Goal: Transaction & Acquisition: Purchase product/service

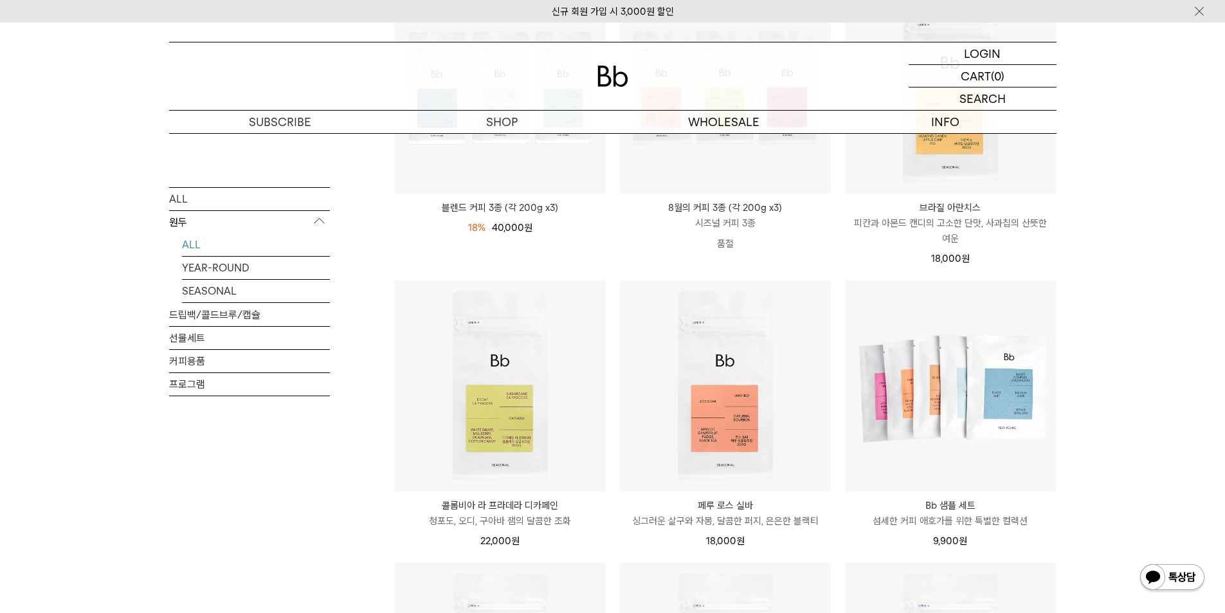
scroll to position [450, 0]
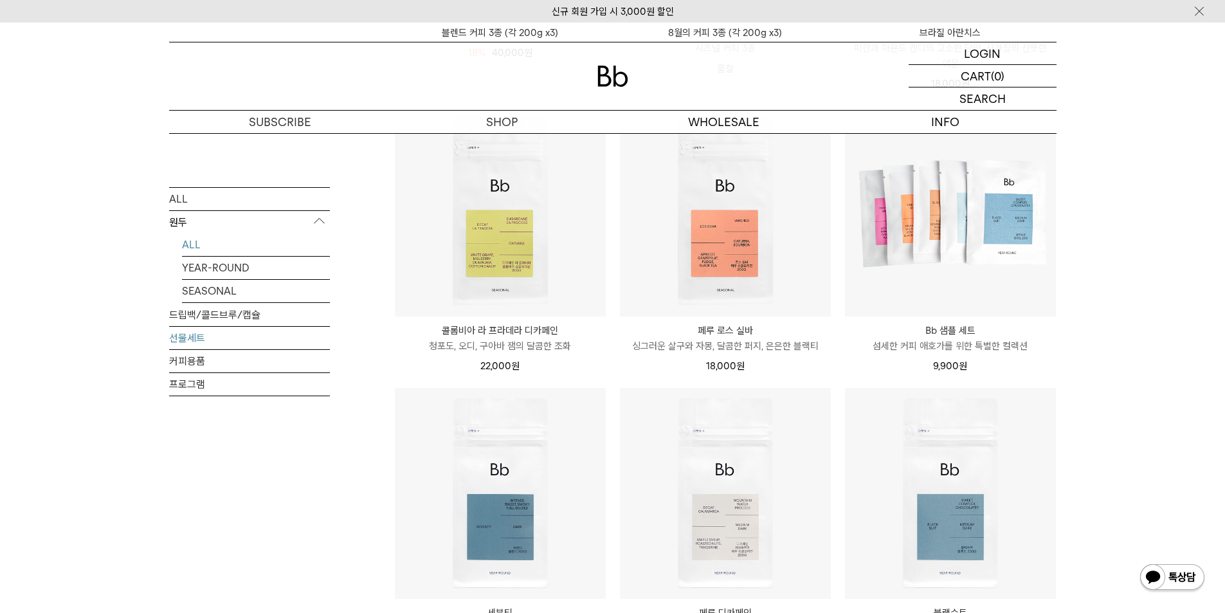
click at [193, 337] on link "선물세트" at bounding box center [249, 337] width 161 height 23
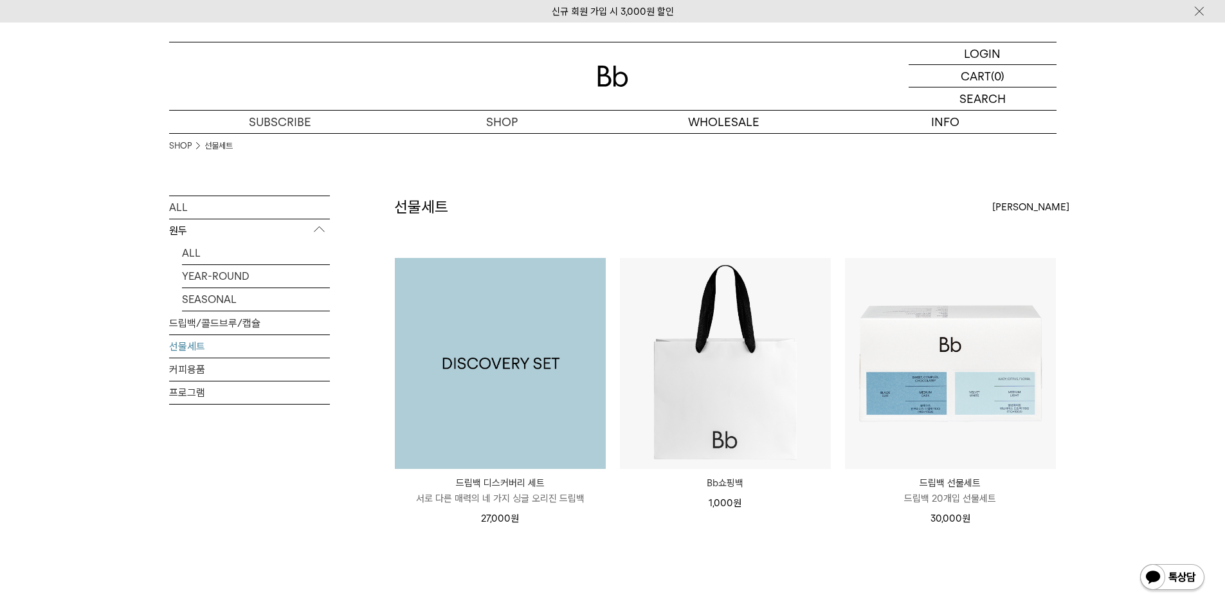
click at [516, 364] on img at bounding box center [500, 363] width 211 height 211
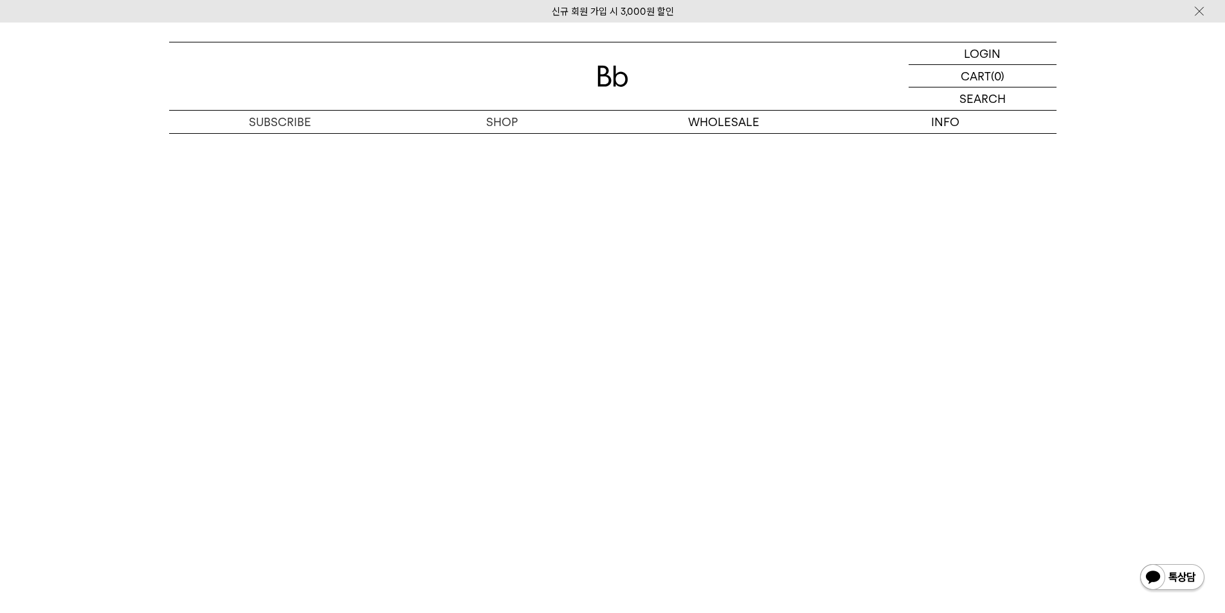
scroll to position [3151, 0]
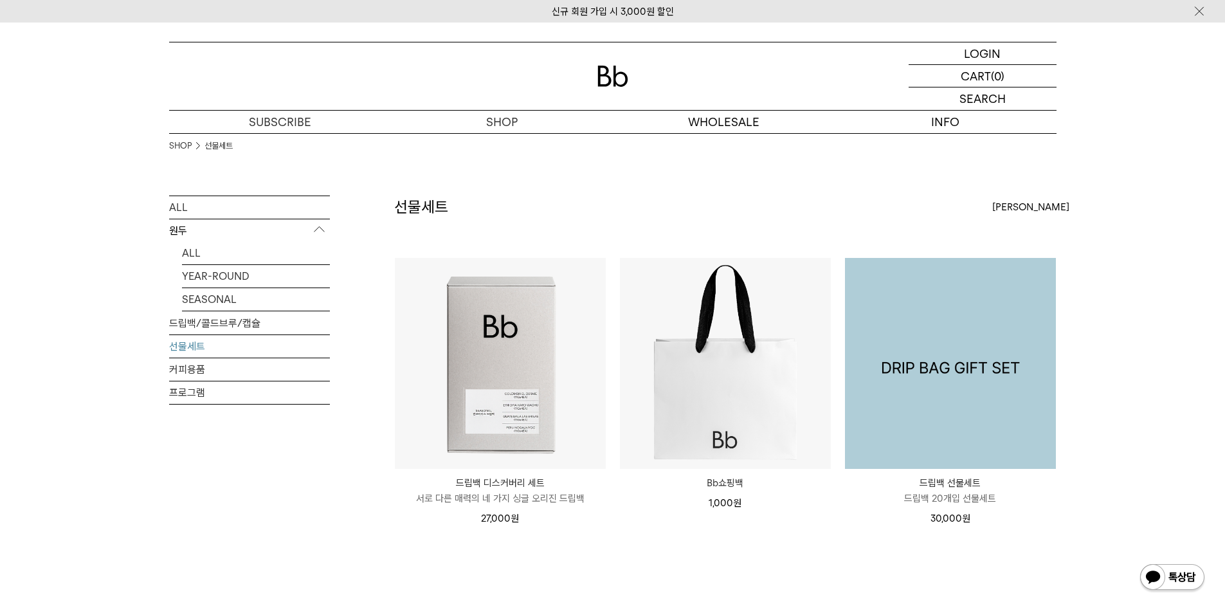
click at [972, 363] on img at bounding box center [950, 363] width 211 height 211
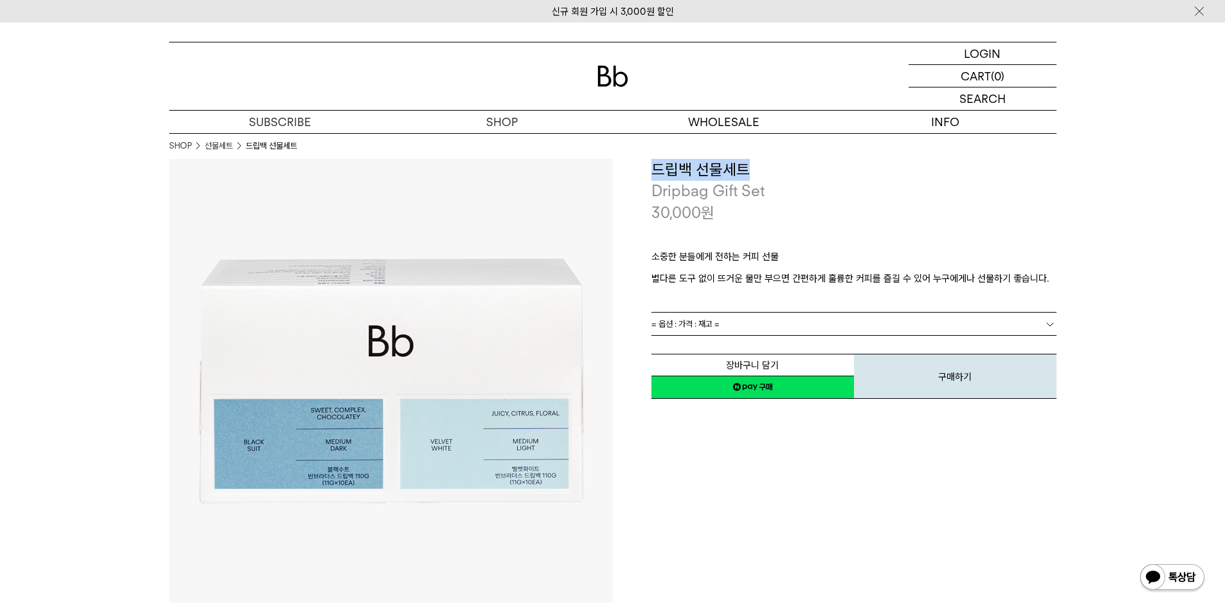
drag, startPoint x: 759, startPoint y: 165, endPoint x: 637, endPoint y: 169, distance: 121.6
click at [637, 169] on div "**********" at bounding box center [835, 280] width 444 height 242
copy h3 "드립백 선물세트"
click at [788, 364] on button "장바구니 담기" at bounding box center [752, 365] width 203 height 23
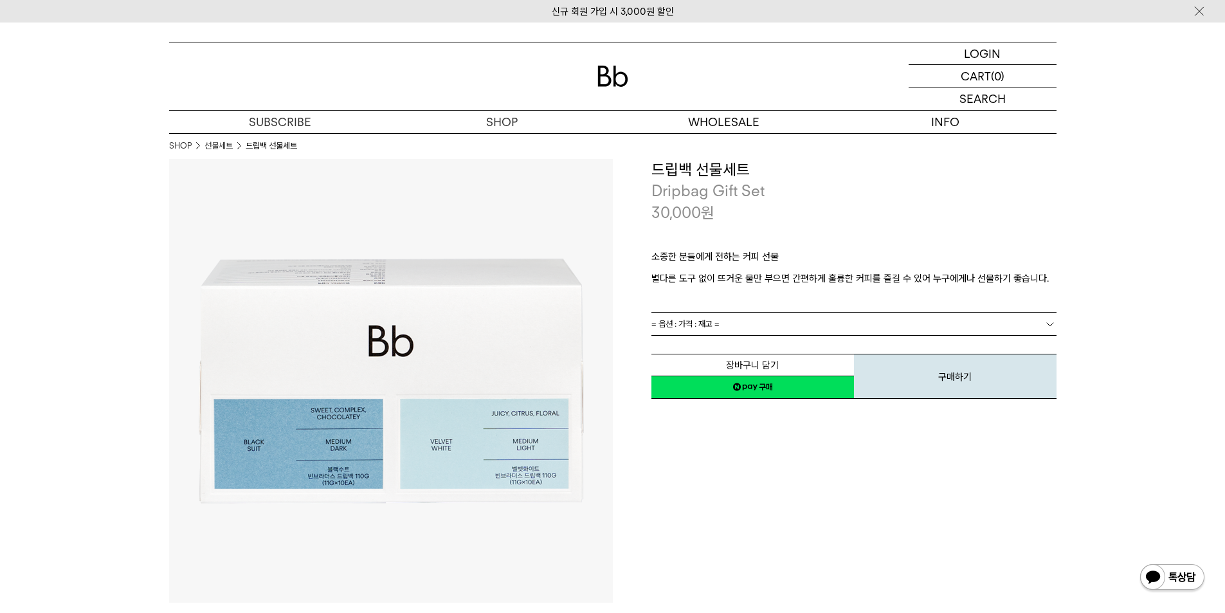
click at [1051, 323] on b at bounding box center [1050, 324] width 13 height 13
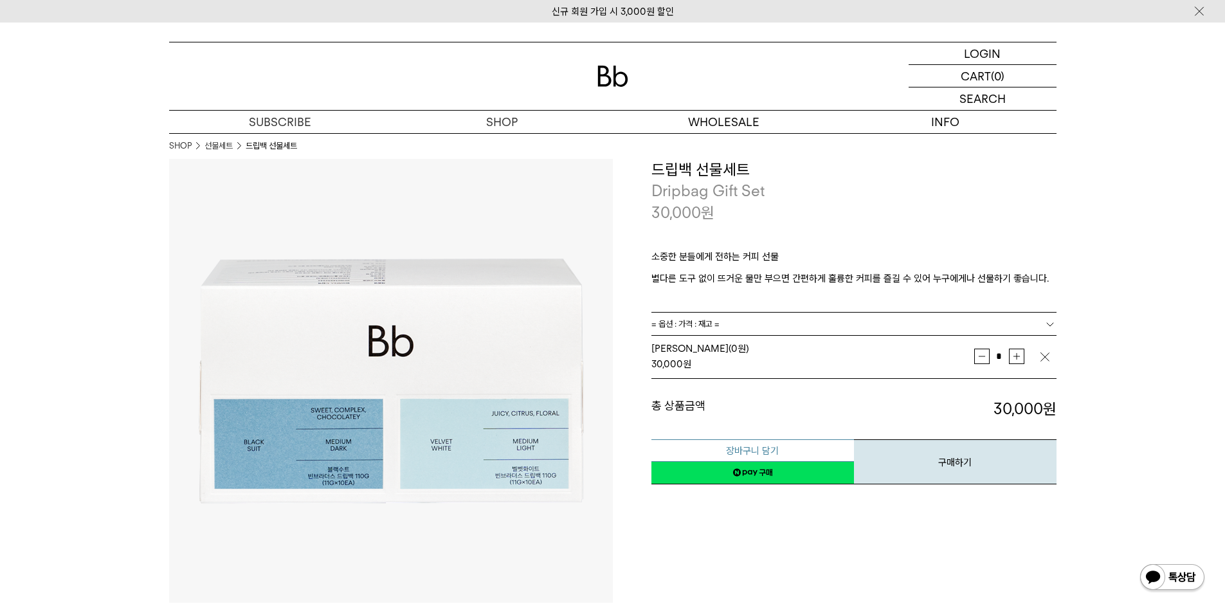
click at [772, 449] on button "장바구니 담기" at bounding box center [752, 450] width 203 height 23
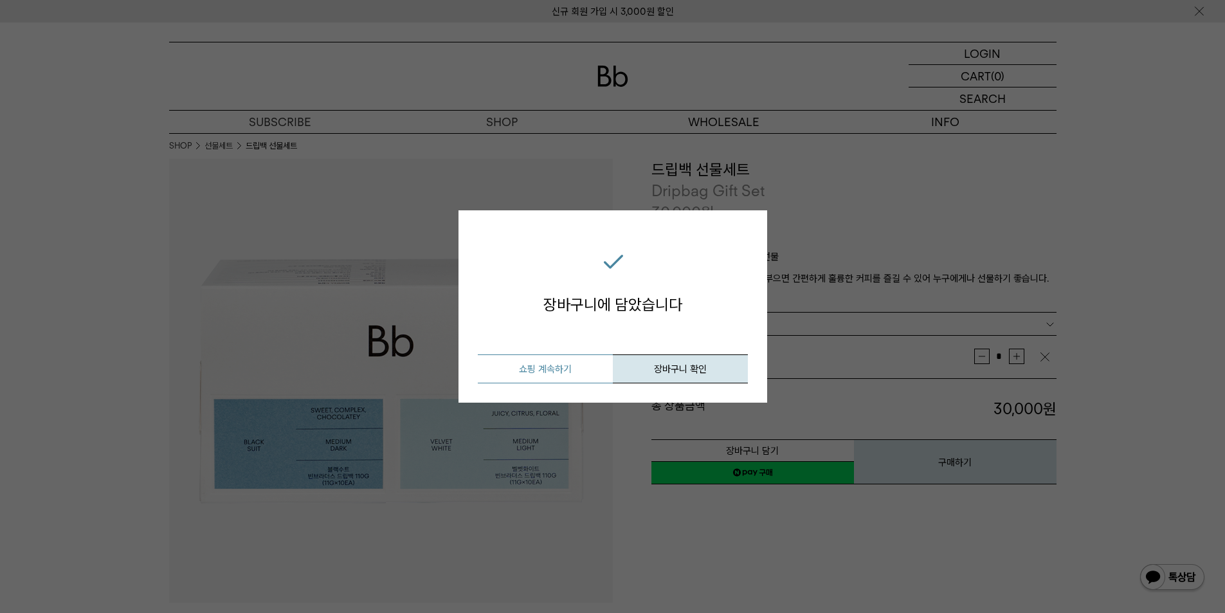
click at [543, 368] on button "쇼핑 계속하기" at bounding box center [545, 368] width 135 height 29
